Goal: Navigation & Orientation: Find specific page/section

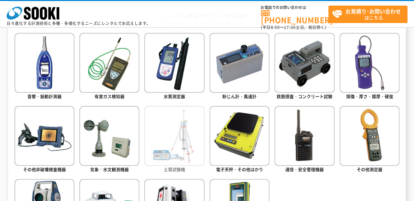
scroll to position [329, 0]
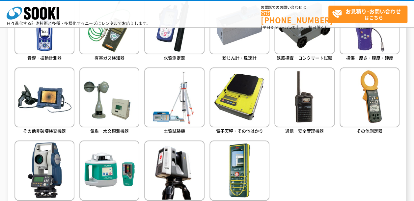
drag, startPoint x: 363, startPoint y: 94, endPoint x: 336, endPoint y: 101, distance: 28.0
click at [363, 94] on img at bounding box center [370, 98] width 60 height 60
click at [373, 99] on img at bounding box center [370, 98] width 60 height 60
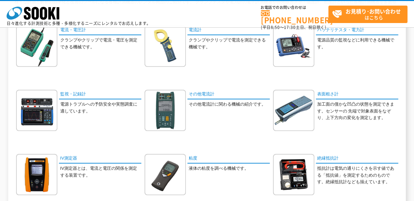
scroll to position [99, 0]
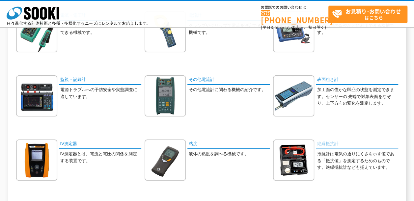
click at [331, 143] on link "絶縁抵抗計" at bounding box center [357, 145] width 82 height 10
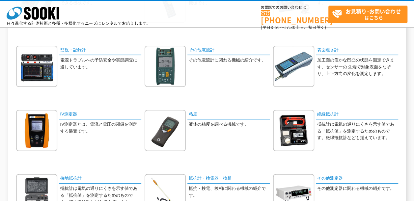
scroll to position [198, 0]
